Goal: Task Accomplishment & Management: Manage account settings

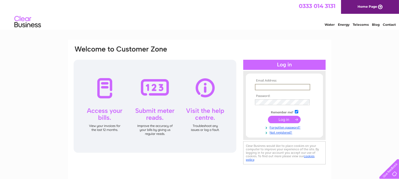
click at [285, 88] on input "text" at bounding box center [282, 87] width 55 height 6
type input "[EMAIL_ADDRESS][DOMAIN_NAME]"
type input "enquiries@durhamcitygolf.co.uk"
click at [283, 119] on input "submit" at bounding box center [284, 118] width 33 height 7
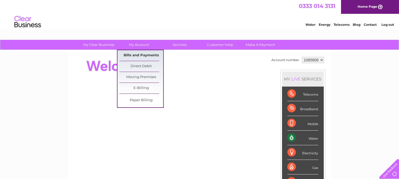
click at [133, 54] on link "Bills and Payments" at bounding box center [141, 55] width 44 height 11
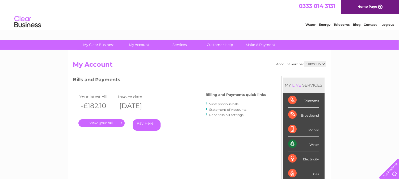
click at [110, 121] on link "." at bounding box center [101, 123] width 46 height 8
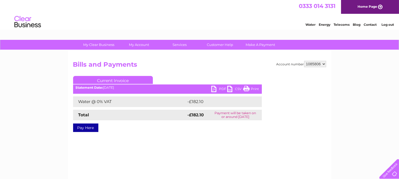
click at [218, 88] on link "PDF" at bounding box center [219, 90] width 16 height 8
